Goal: Information Seeking & Learning: Learn about a topic

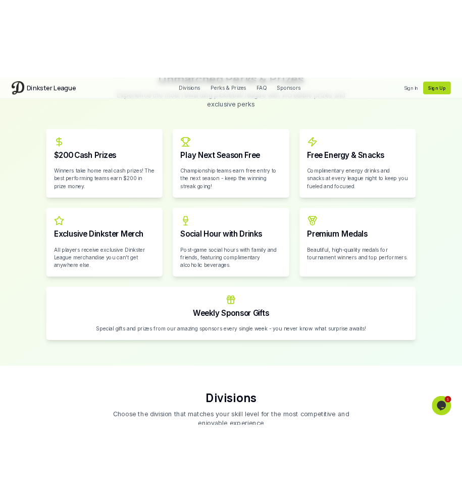
scroll to position [1650, 0]
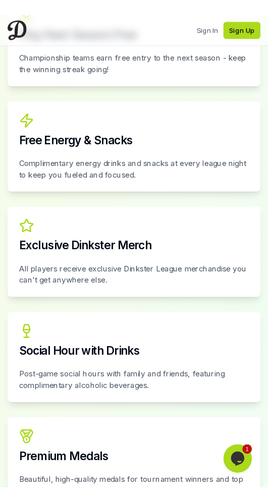
scroll to position [2200, 0]
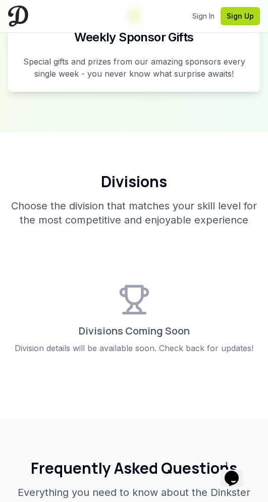
scroll to position [2741, 0]
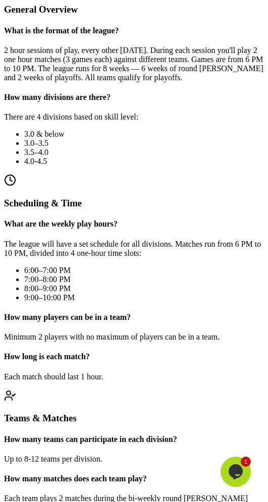
drag, startPoint x: 91, startPoint y: 200, endPoint x: 16, endPoint y: 168, distance: 81.4
copy div "Debug Information: Raw divisions count: 0 Visible divisions count: 0 Division s…"
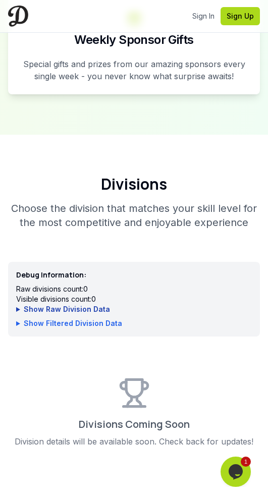
click at [17, 304] on summary "Show Raw Division Data" at bounding box center [134, 309] width 236 height 10
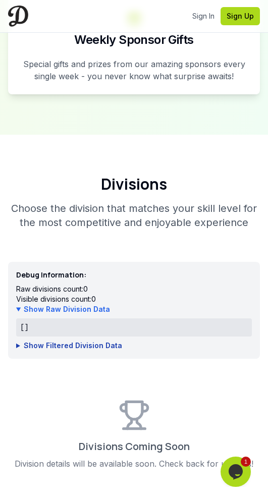
click at [16, 341] on summary "Show Filtered Division Data" at bounding box center [134, 346] width 236 height 10
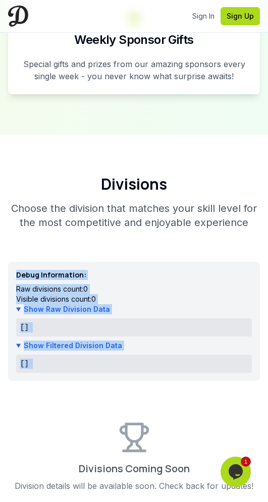
drag, startPoint x: 244, startPoint y: 286, endPoint x: 5, endPoint y: 151, distance: 275.0
click at [5, 175] on div "Divisions Choose the division that matches your skill level for the most compet…" at bounding box center [134, 345] width 268 height 341
copy div "Debug Information: Raw divisions count: 0 Visible divisions count: 0 Show Raw D…"
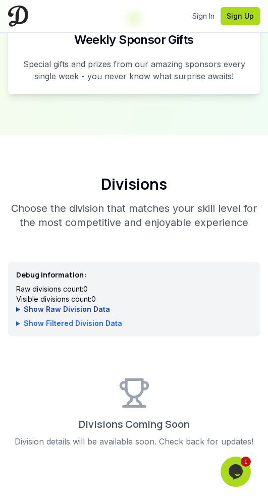
click at [19, 304] on summary "Show Raw Division Data" at bounding box center [134, 309] width 236 height 10
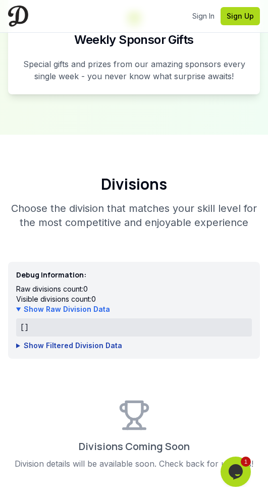
click at [17, 341] on summary "Show Filtered Division Data" at bounding box center [134, 346] width 236 height 10
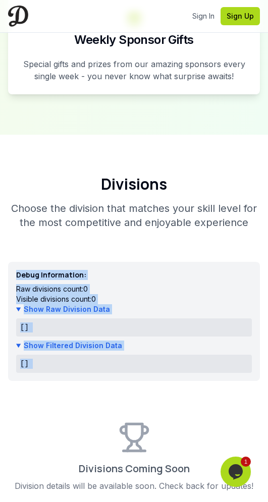
drag, startPoint x: 83, startPoint y: 303, endPoint x: -7, endPoint y: 153, distance: 175.0
click at [0, 153] on html "Dinkster League Divisions Perks & Prizes FAQ Sponsors Sign In Sign Up Sign In S…" at bounding box center [134, 112] width 268 height 5706
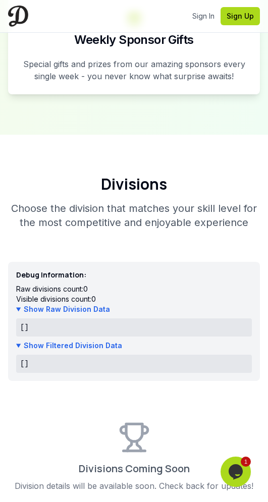
click at [143, 407] on div "Divisions Coming Soon Division details will be available soon. Check back for u…" at bounding box center [134, 456] width 252 height 119
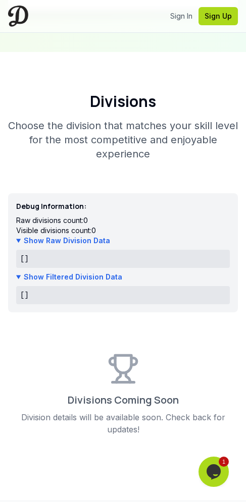
scroll to position [2923, 0]
